Goal: Task Accomplishment & Management: Manage account settings

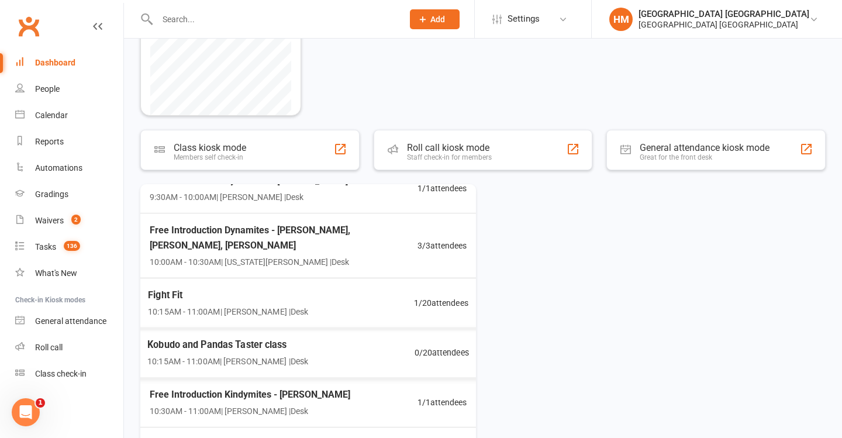
click at [437, 305] on span "1 / 20 attendees" at bounding box center [441, 302] width 54 height 13
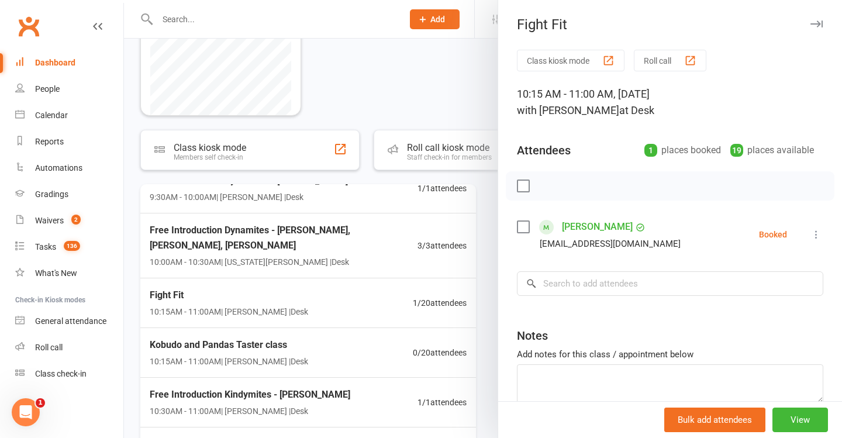
click at [434, 312] on div at bounding box center [483, 219] width 718 height 438
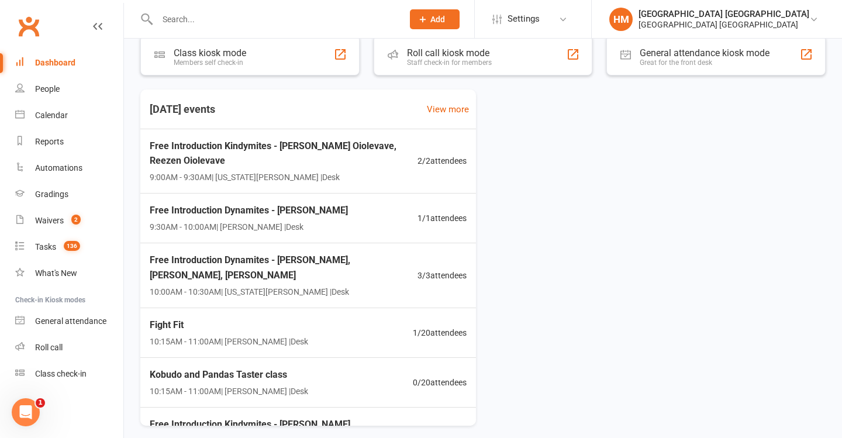
scroll to position [264, 0]
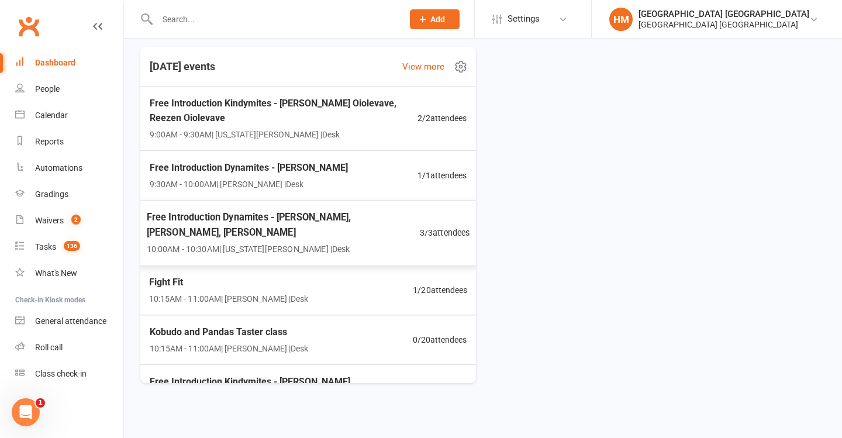
click at [329, 274] on div "Fight Fit 10:15AM - 11:00AM | Lesley Talbut | Desk 1 / 20 attendees" at bounding box center [307, 290] width 345 height 50
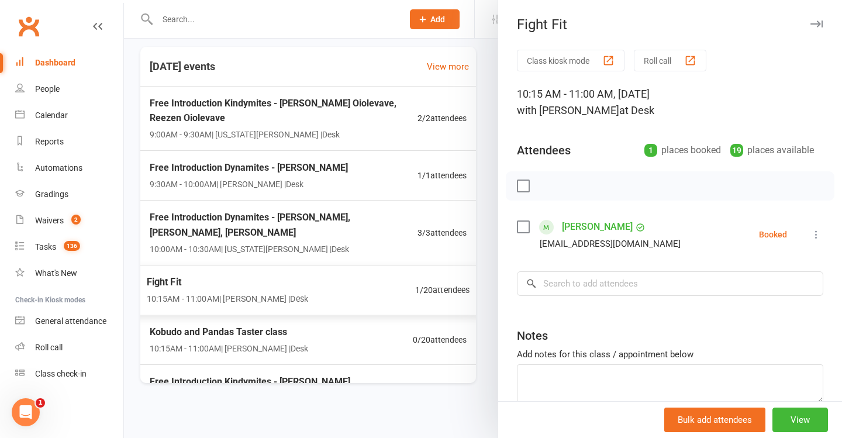
click at [295, 212] on div at bounding box center [483, 219] width 718 height 438
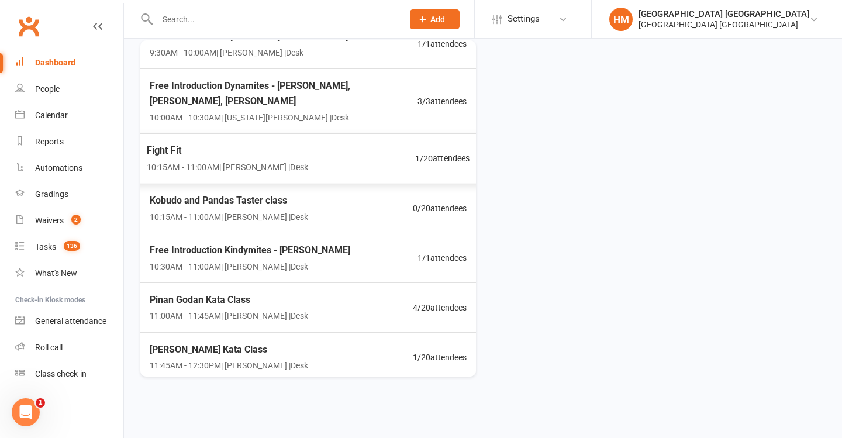
scroll to position [124, 0]
click at [354, 345] on div "Renho Sandan Kata Class 11:45AM - 12:30PM | Lesley Talbut | Desk 1 / 20 attende…" at bounding box center [308, 357] width 345 height 49
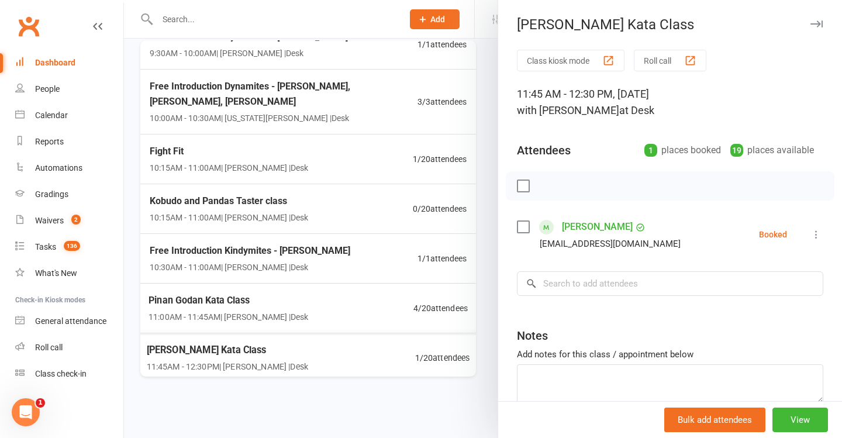
click at [354, 345] on div at bounding box center [483, 219] width 718 height 438
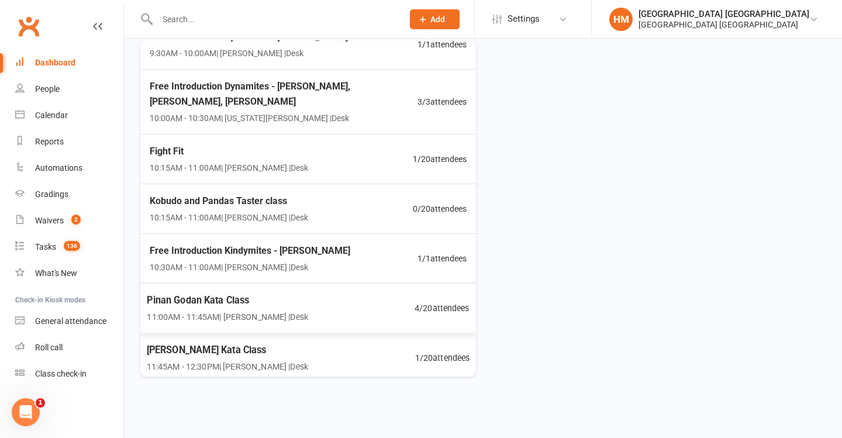
click at [358, 301] on div "Pinan Godan Kata Class 11:00AM - 11:45AM | Lesley Talbut | Desk 4 / 20 attendees" at bounding box center [308, 308] width 351 height 50
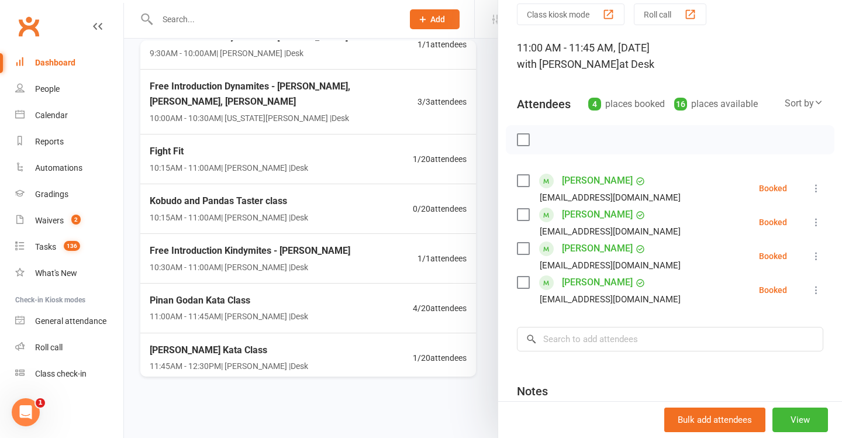
scroll to position [60, 0]
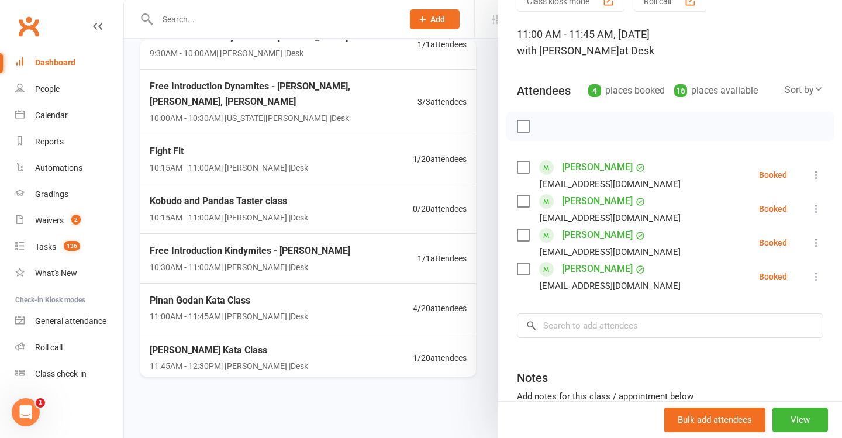
click at [353, 289] on div at bounding box center [483, 219] width 718 height 438
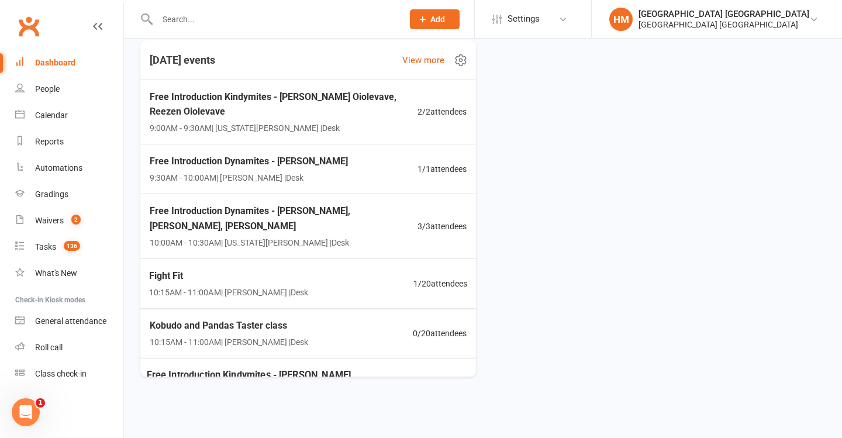
scroll to position [0, 0]
click at [323, 280] on div "Fight Fit 10:15AM - 11:00AM | Lesley Talbut | Desk 1 / 20 attendees" at bounding box center [308, 283] width 352 height 51
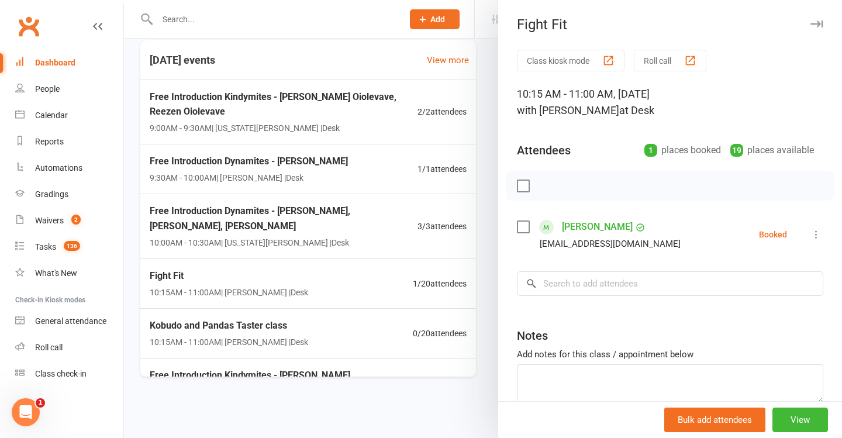
click at [579, 227] on link "[PERSON_NAME]" at bounding box center [597, 226] width 71 height 19
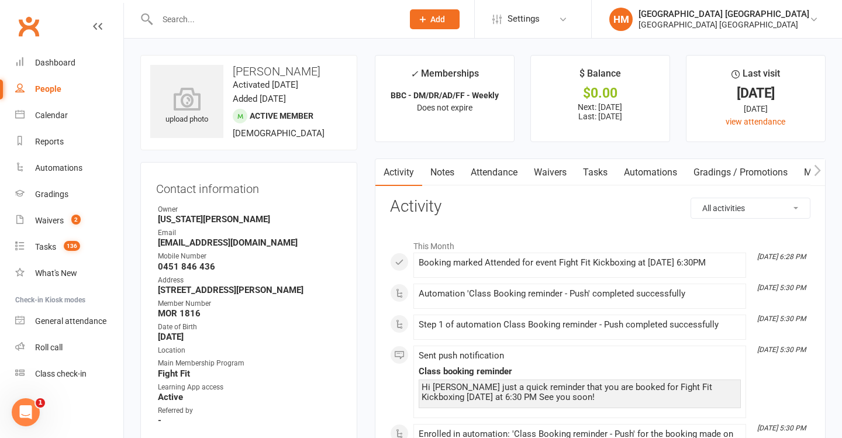
click at [594, 175] on link "Tasks" at bounding box center [595, 172] width 41 height 27
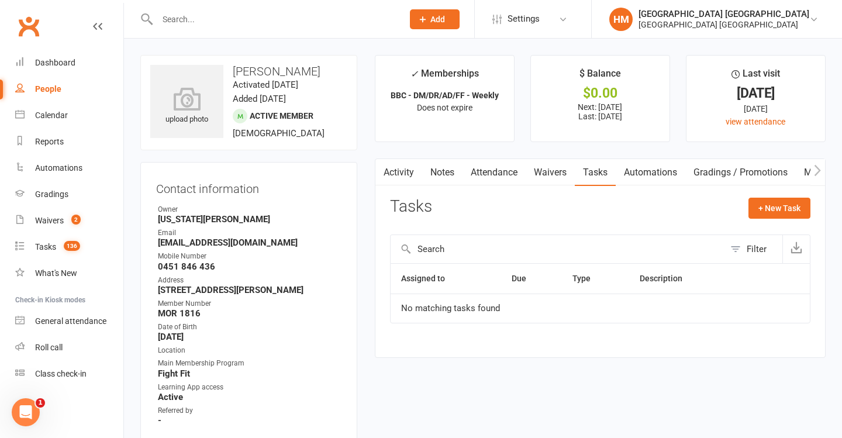
click at [547, 171] on link "Waivers" at bounding box center [549, 172] width 49 height 27
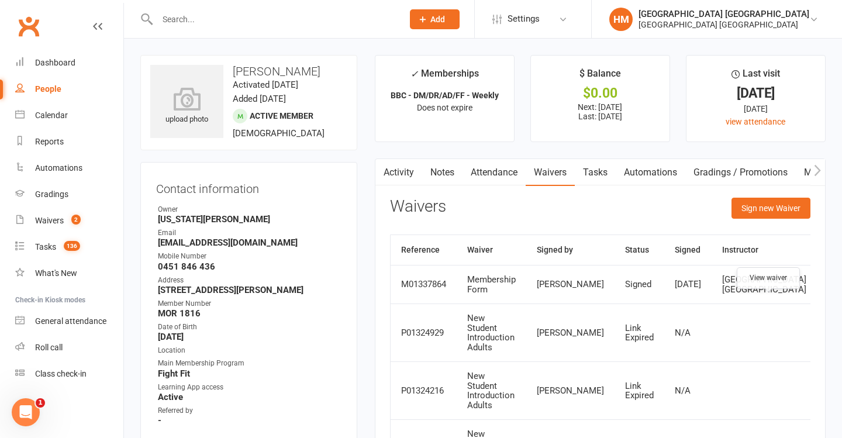
drag, startPoint x: 762, startPoint y: 305, endPoint x: 759, endPoint y: 289, distance: 16.5
click at [827, 294] on link at bounding box center [836, 284] width 19 height 19
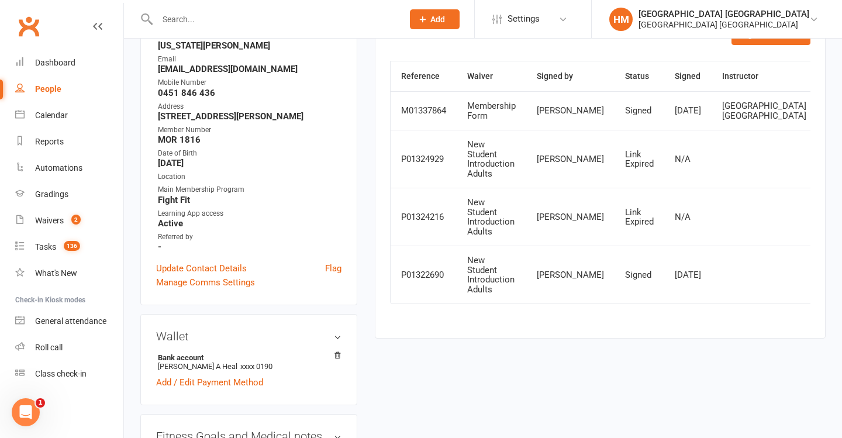
scroll to position [179, 0]
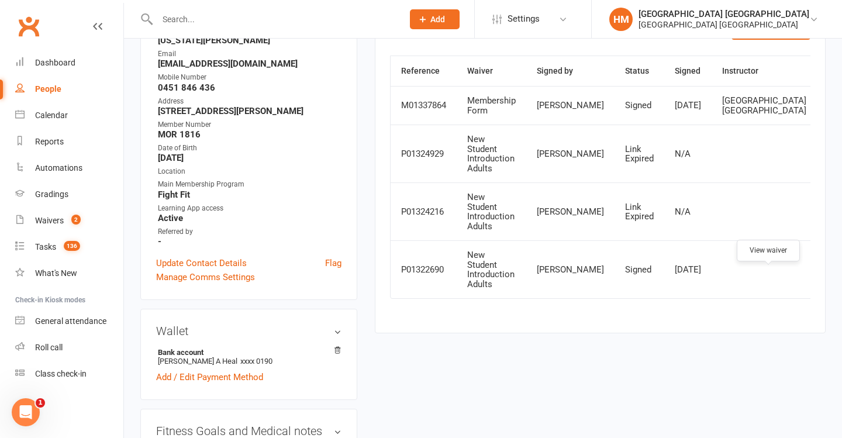
click at [827, 279] on link at bounding box center [836, 269] width 19 height 19
drag, startPoint x: 77, startPoint y: 46, endPoint x: 84, endPoint y: 85, distance: 39.7
click at [77, 46] on div "Clubworx" at bounding box center [61, 33] width 123 height 43
click at [77, 60] on link "Dashboard" at bounding box center [69, 63] width 108 height 26
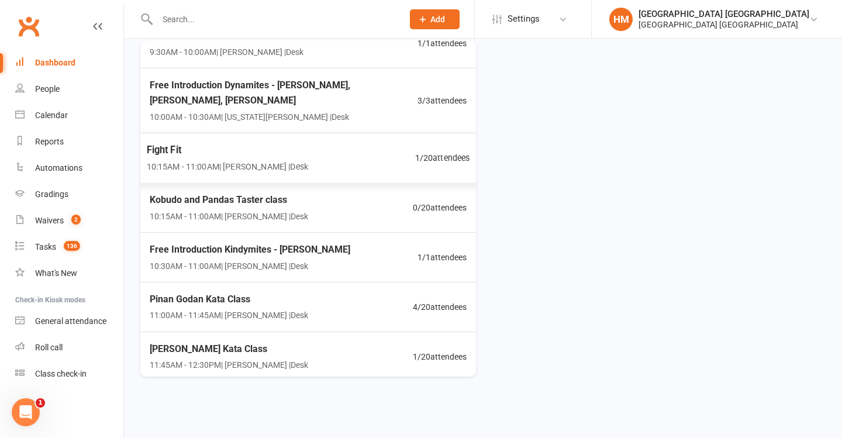
scroll to position [124, 0]
click at [379, 296] on div "Pinan Godan Kata Class 11:00AM - 11:45AM | Lesley Talbut | Desk 4 / 20 attendees" at bounding box center [308, 308] width 346 height 50
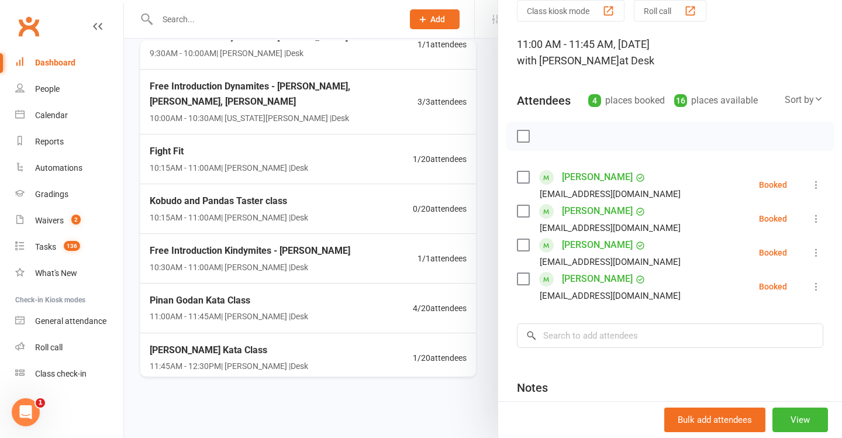
scroll to position [54, 0]
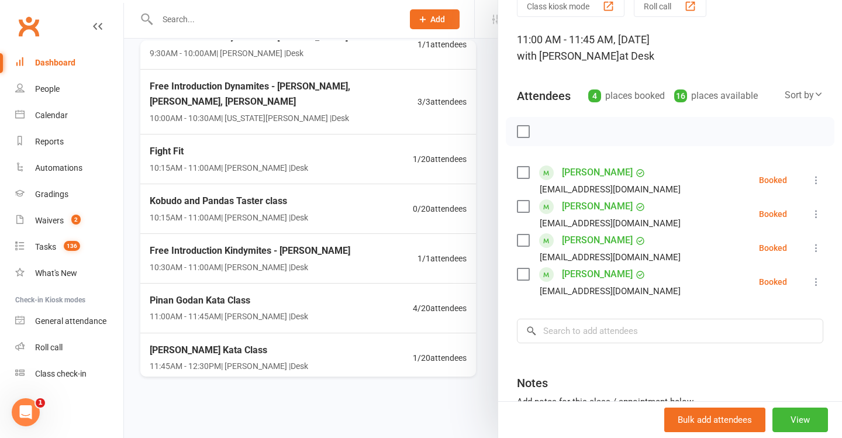
click at [441, 266] on div at bounding box center [483, 219] width 718 height 438
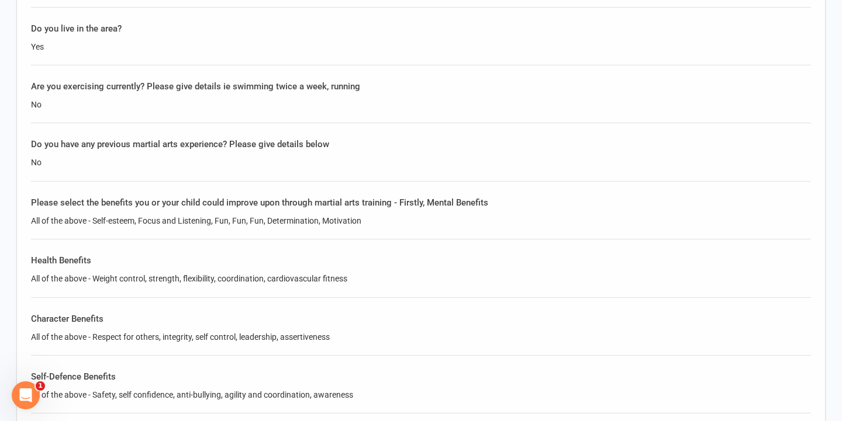
scroll to position [520, 0]
